Goal: Check status: Check status

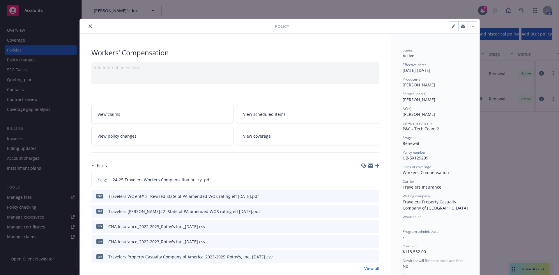
scroll to position [679, 0]
